Goal: Check status

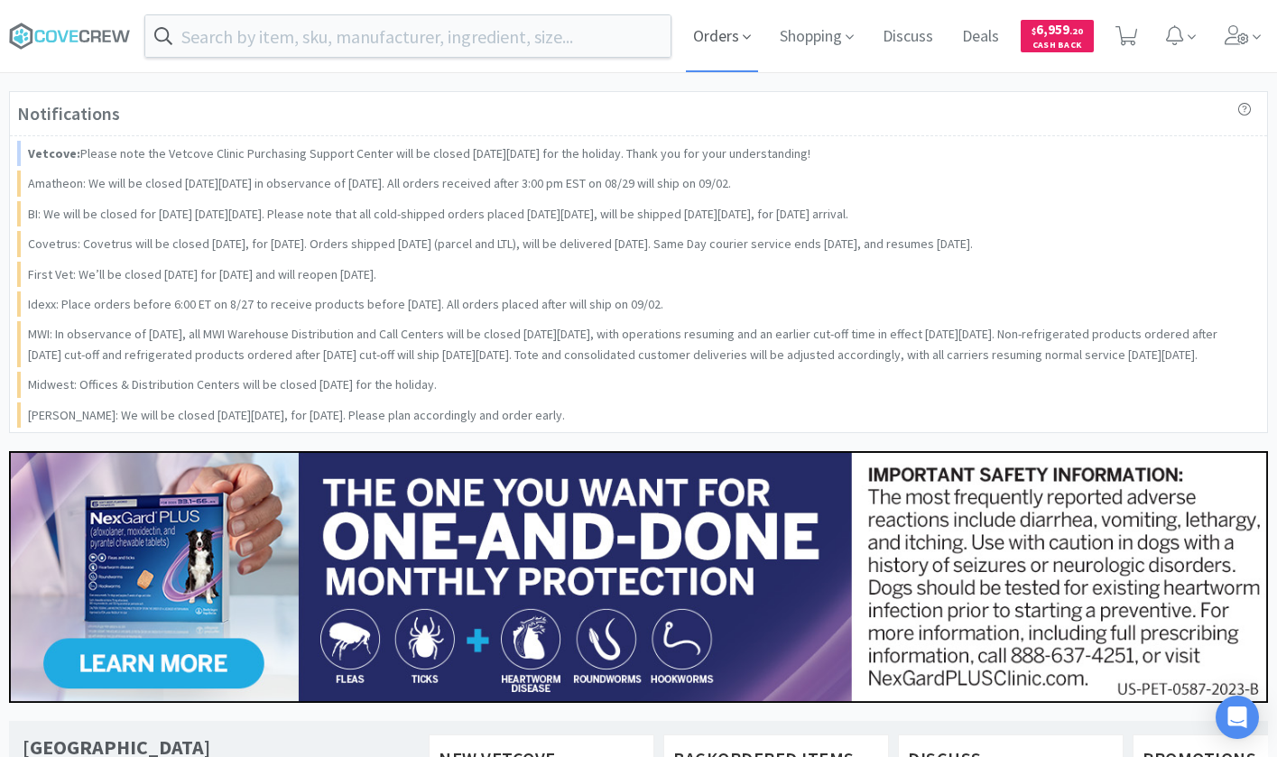
click at [726, 44] on span "Orders" at bounding box center [722, 36] width 72 height 72
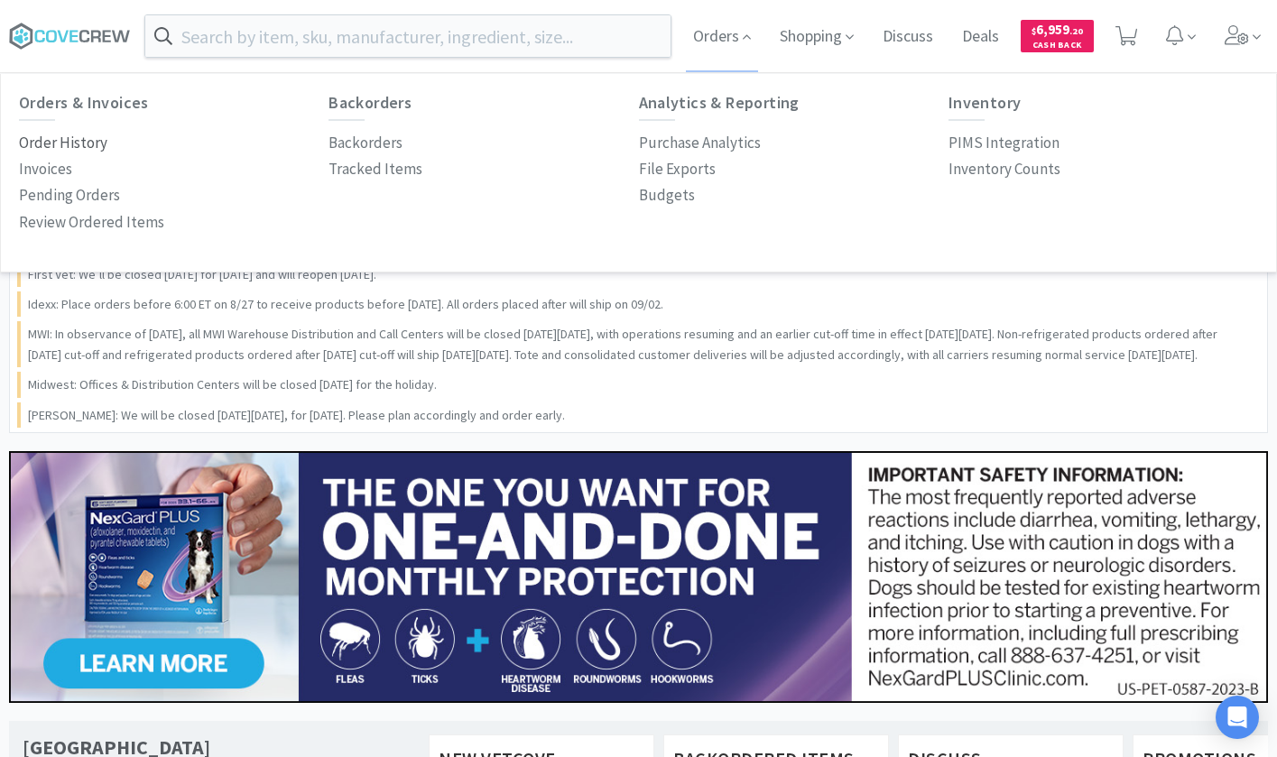
click at [92, 146] on p "Order History" at bounding box center [63, 143] width 88 height 24
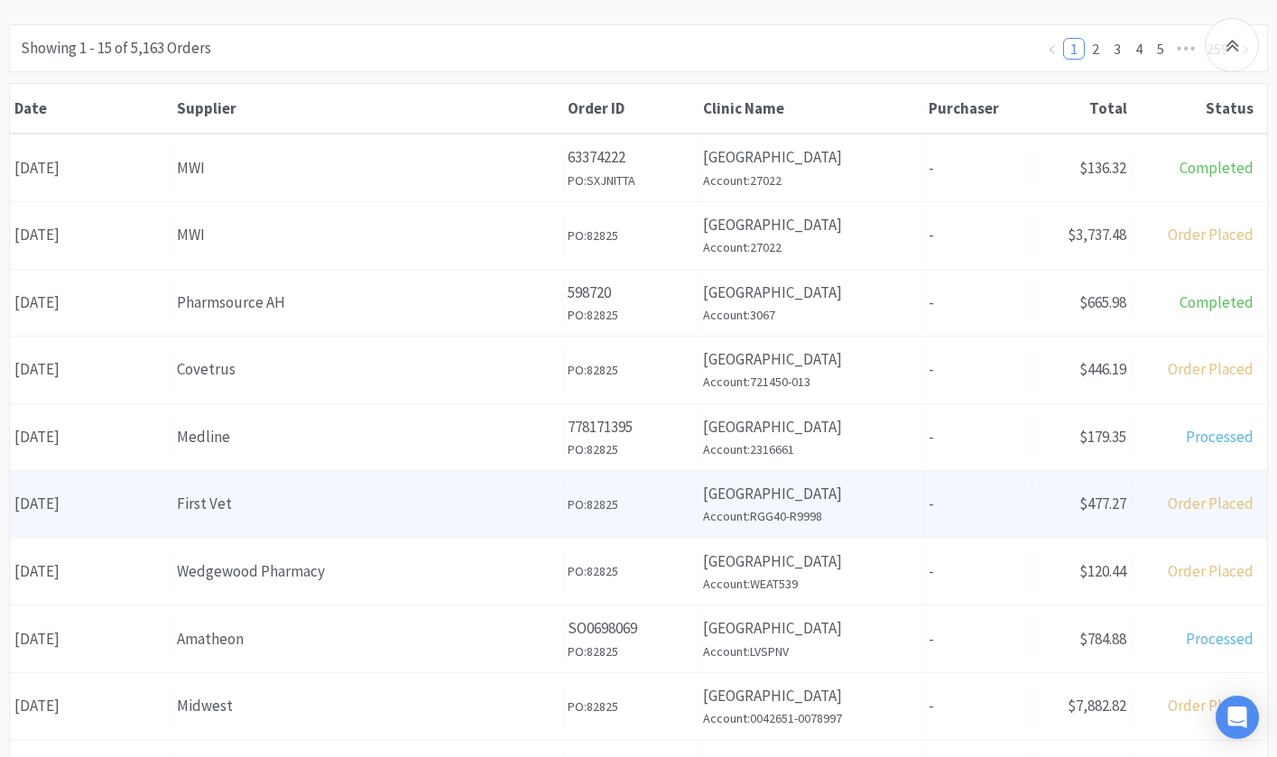
scroll to position [271, 0]
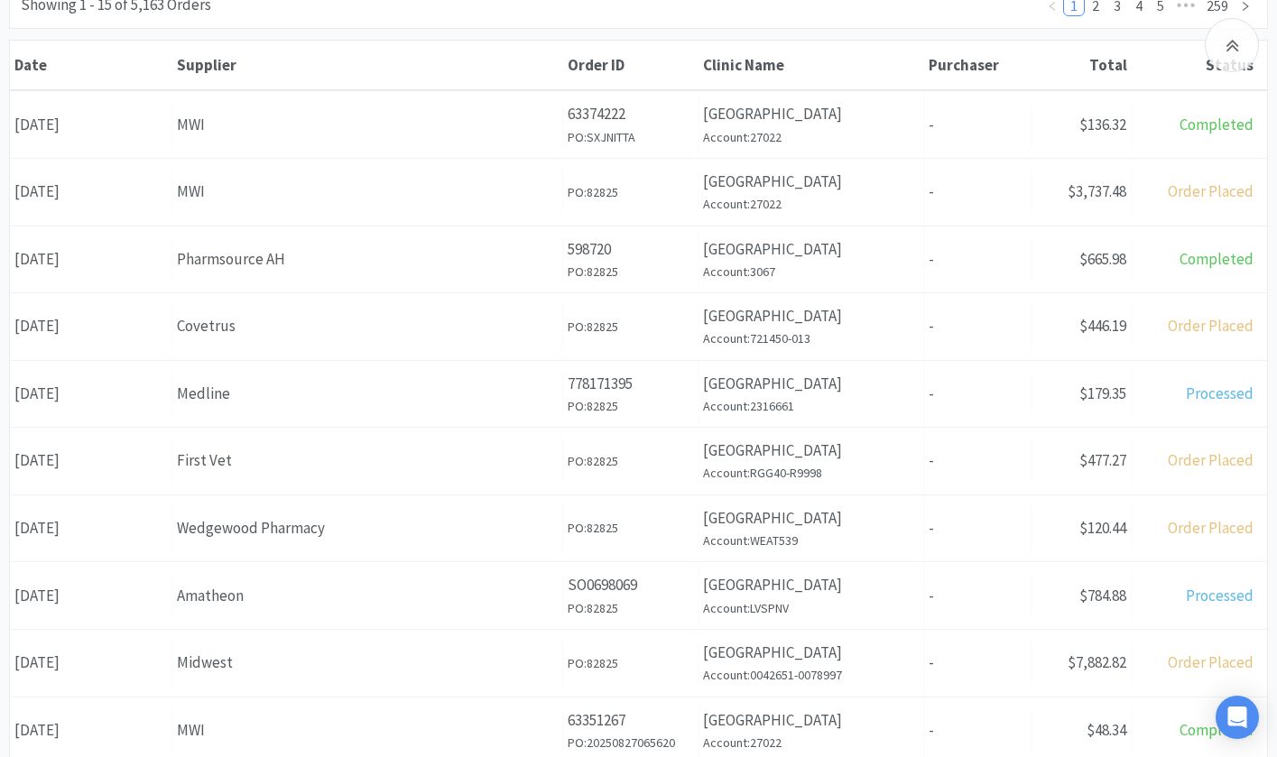
click at [266, 659] on div "Midwest" at bounding box center [367, 663] width 381 height 24
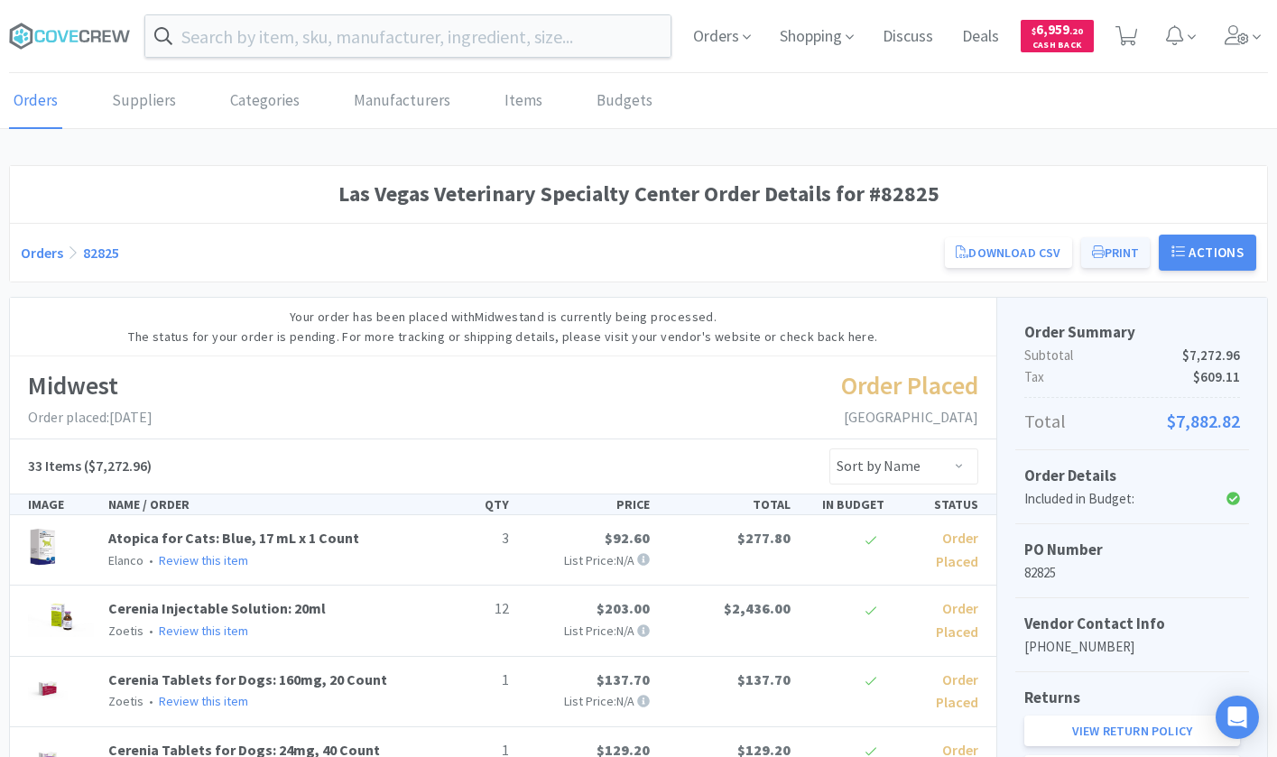
click at [1135, 251] on button "Print" at bounding box center [1116, 252] width 70 height 31
